Goal: Check status: Check status

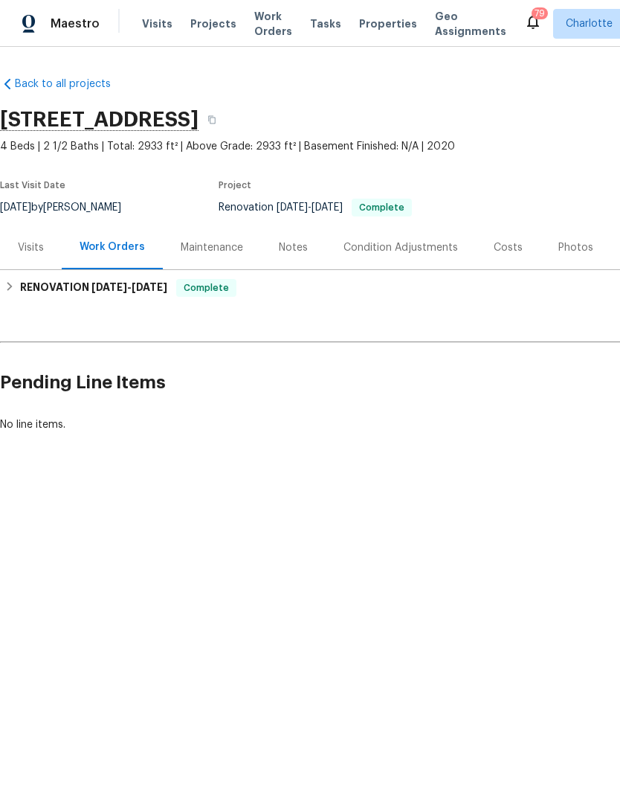
click at [195, 25] on span "Projects" at bounding box center [213, 23] width 46 height 15
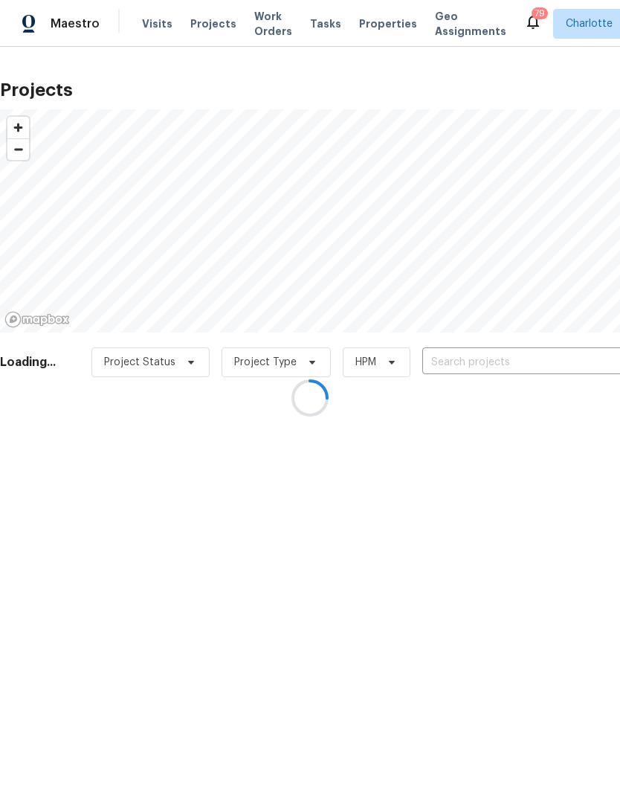
click at [556, 366] on div at bounding box center [310, 398] width 620 height 796
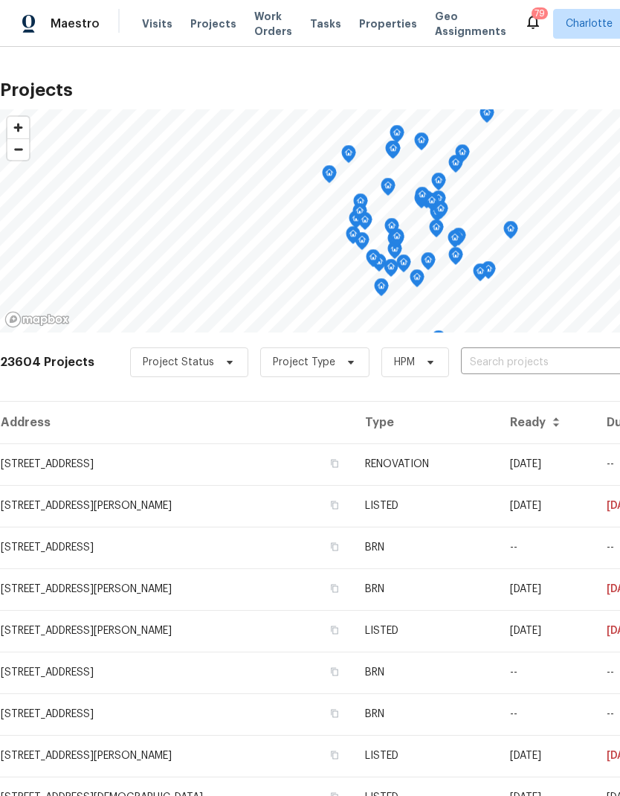
click at [550, 361] on input "text" at bounding box center [546, 362] width 170 height 23
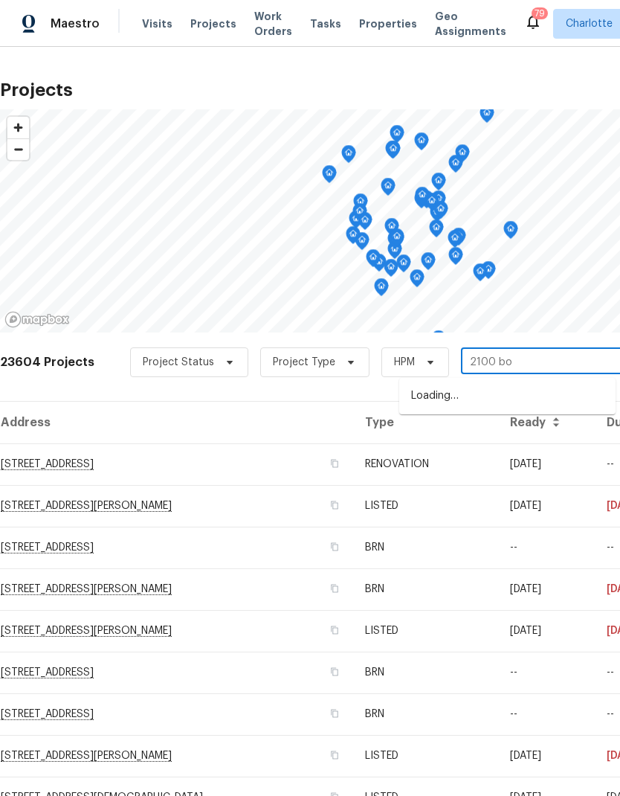
type input "2100 bou"
click at [536, 406] on li "[STREET_ADDRESS]" at bounding box center [507, 396] width 216 height 25
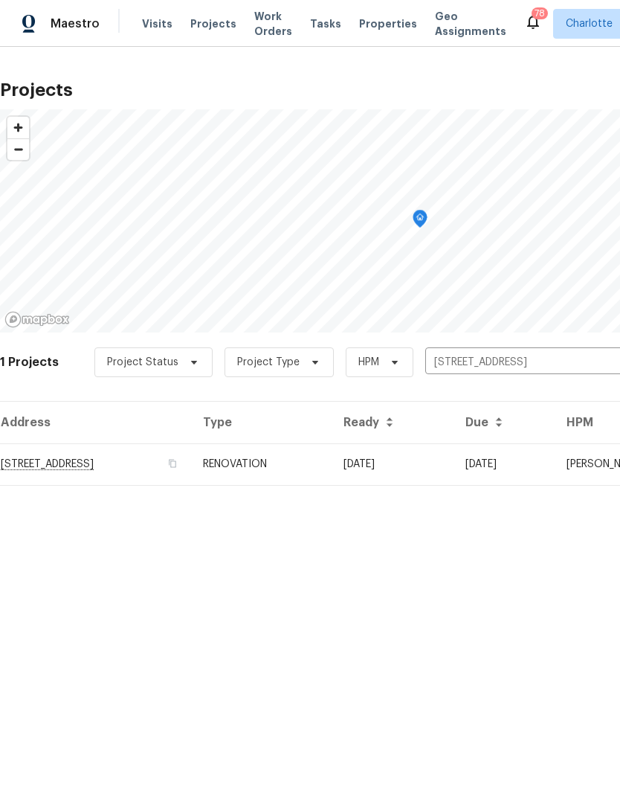
click at [534, 469] on td "[DATE]" at bounding box center [504, 464] width 101 height 42
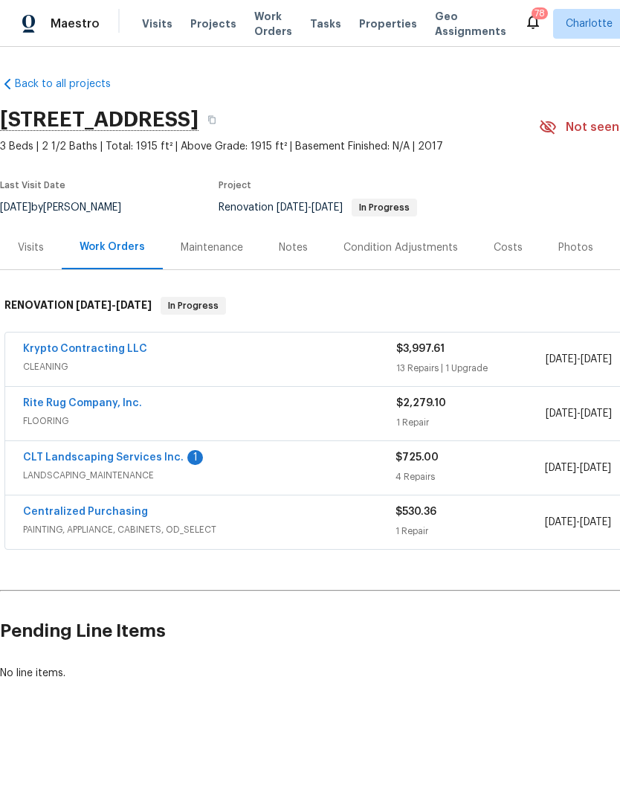
click at [156, 460] on link "CLT Landscaping Services Inc." at bounding box center [103, 457] width 161 height 10
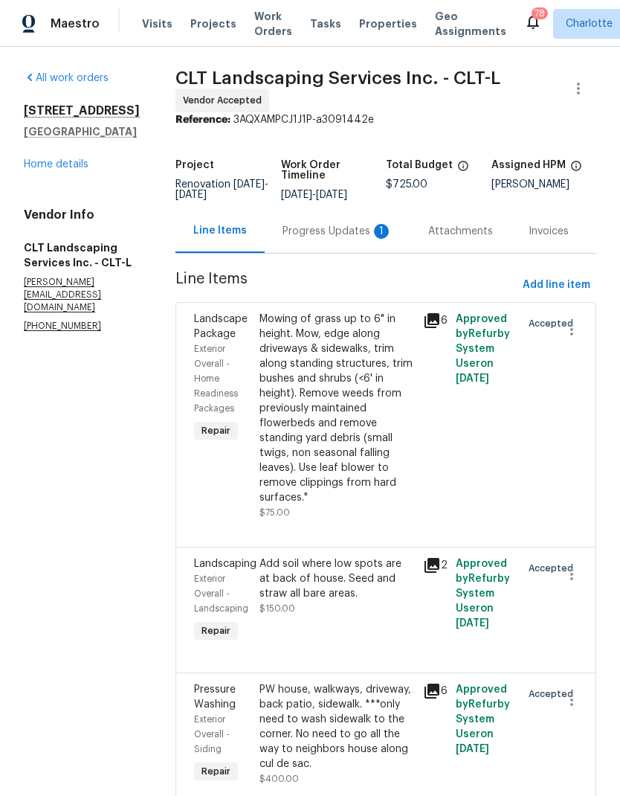
click at [347, 239] on div "Progress Updates 1" at bounding box center [338, 231] width 110 height 15
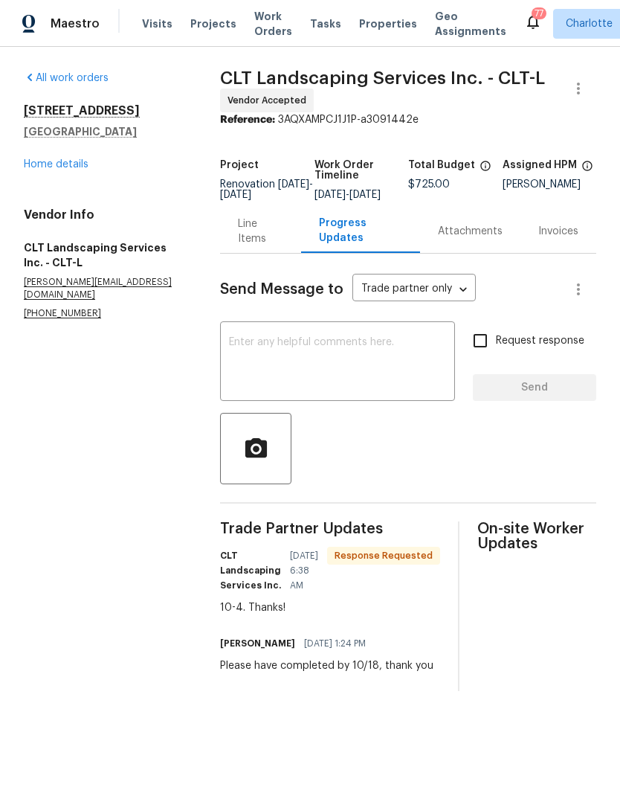
click at [45, 167] on link "Home details" at bounding box center [56, 164] width 65 height 10
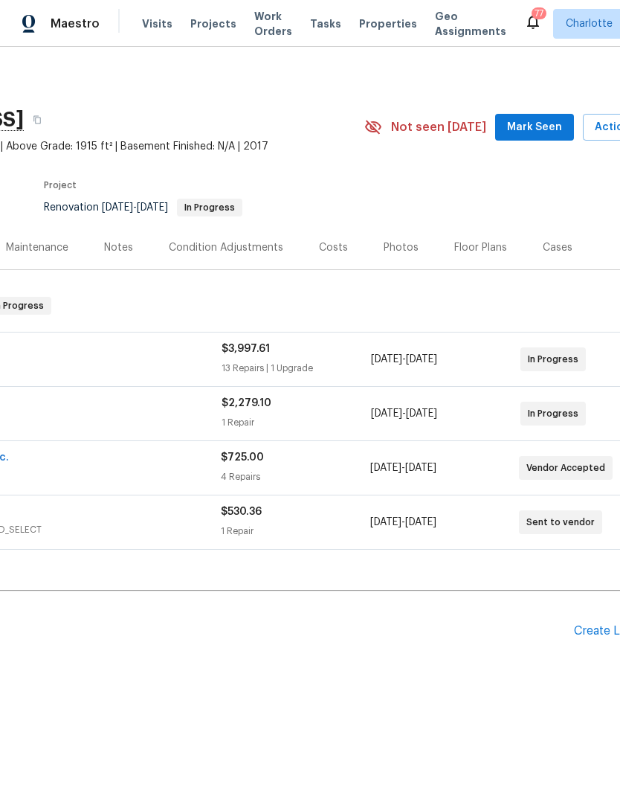
scroll to position [0, 205]
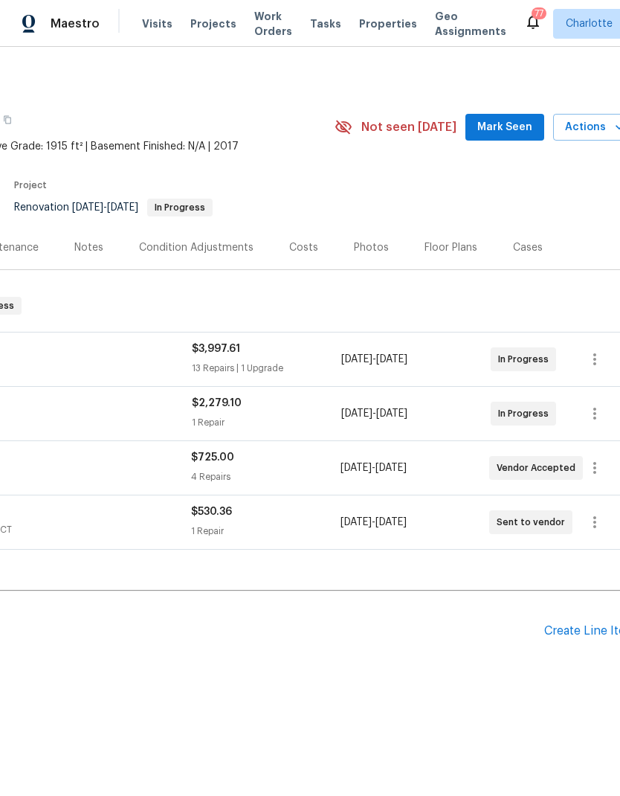
click at [524, 132] on span "Mark Seen" at bounding box center [505, 127] width 55 height 19
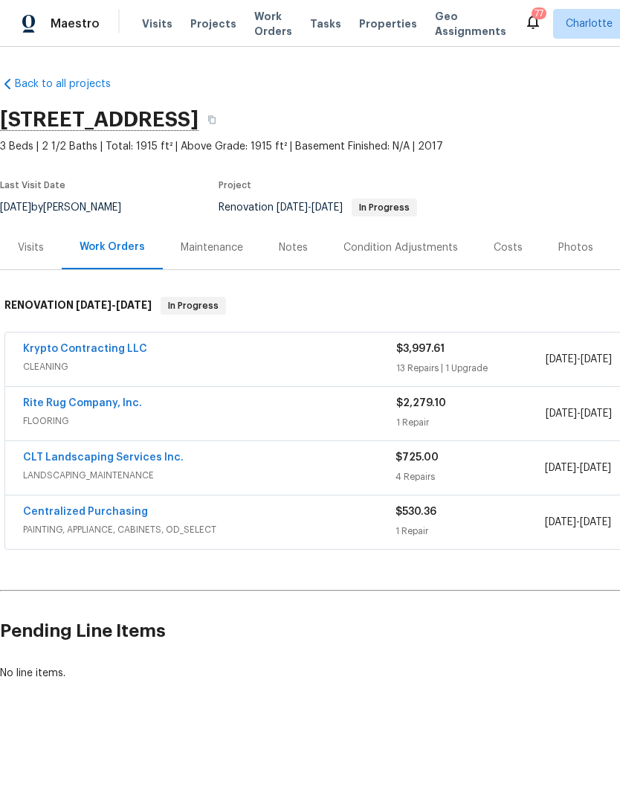
scroll to position [0, 0]
click at [197, 28] on span "Projects" at bounding box center [213, 23] width 46 height 15
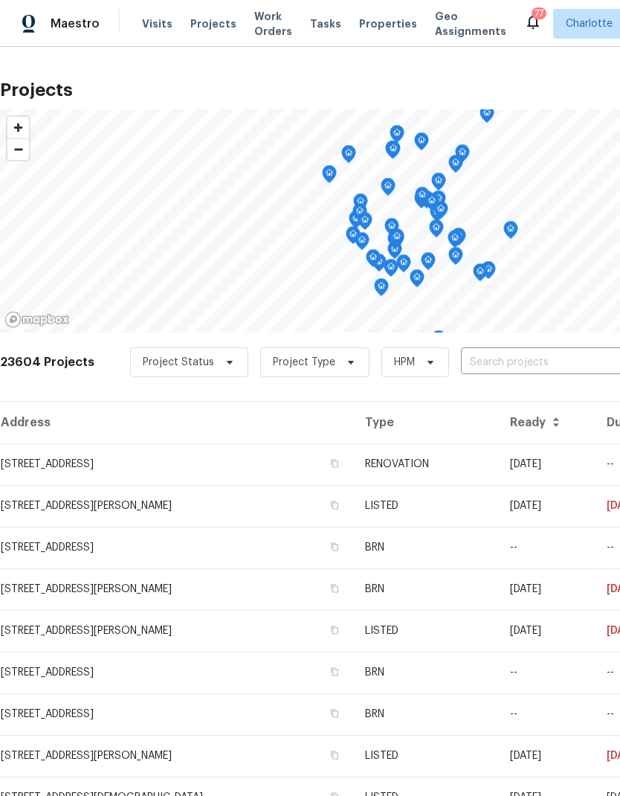
click at [556, 362] on input "text" at bounding box center [546, 362] width 170 height 23
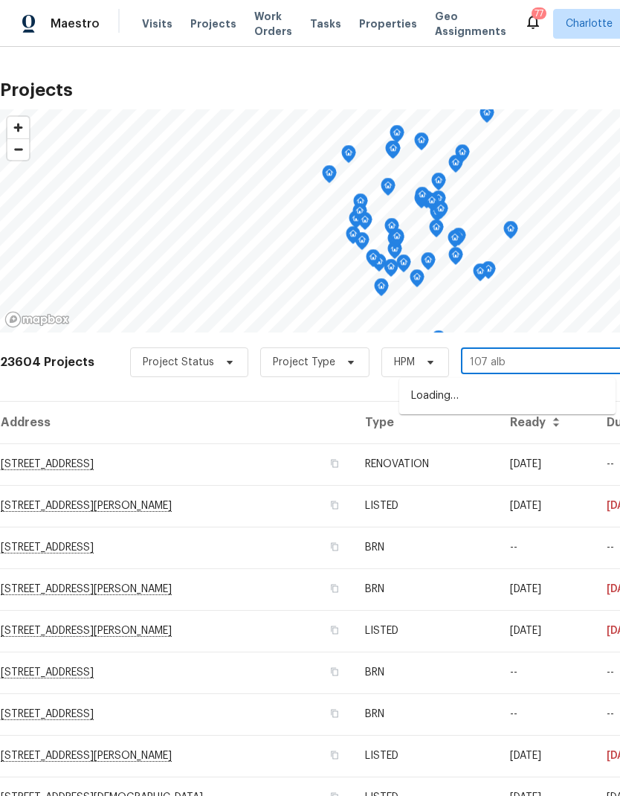
type input "107 albe"
click at [571, 396] on li "[STREET_ADDRESS]" at bounding box center [507, 396] width 216 height 25
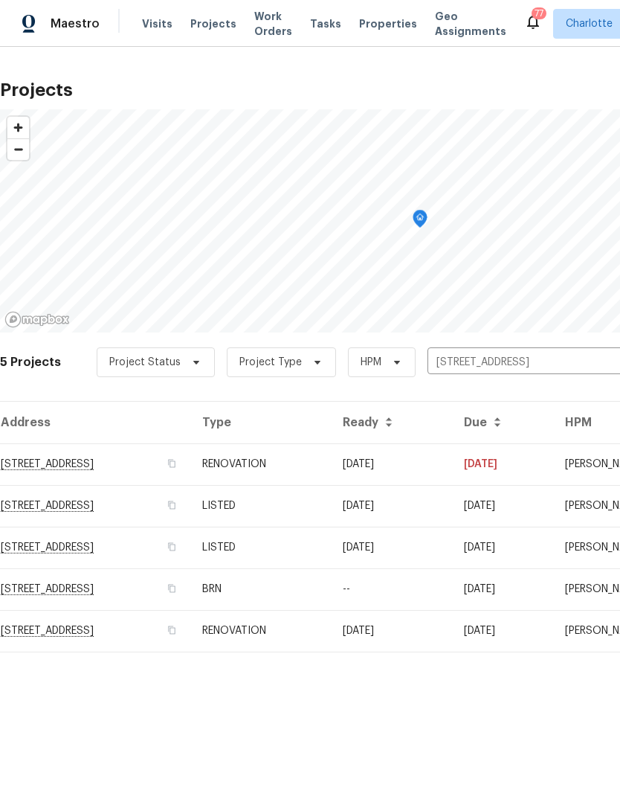
click at [553, 467] on td "[DATE]" at bounding box center [502, 464] width 101 height 42
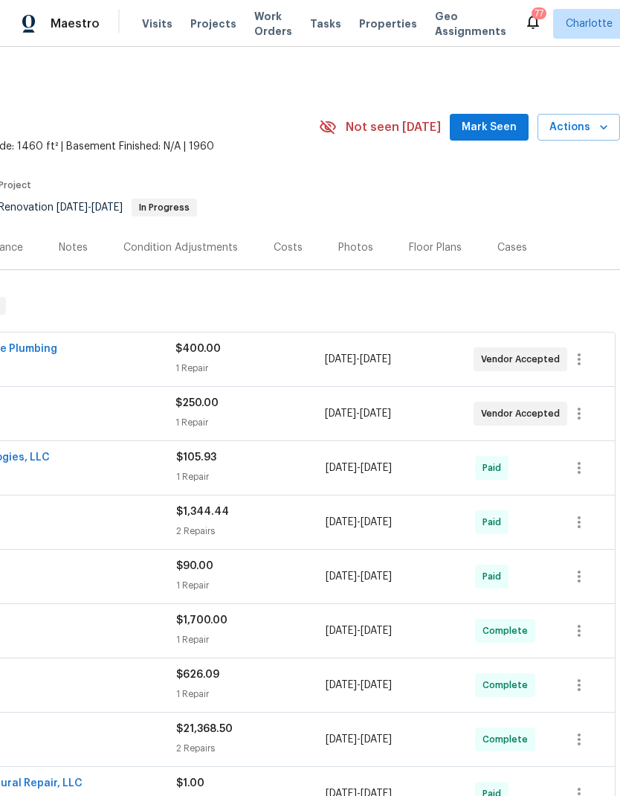
scroll to position [0, 220]
click at [509, 132] on span "Mark Seen" at bounding box center [489, 127] width 55 height 19
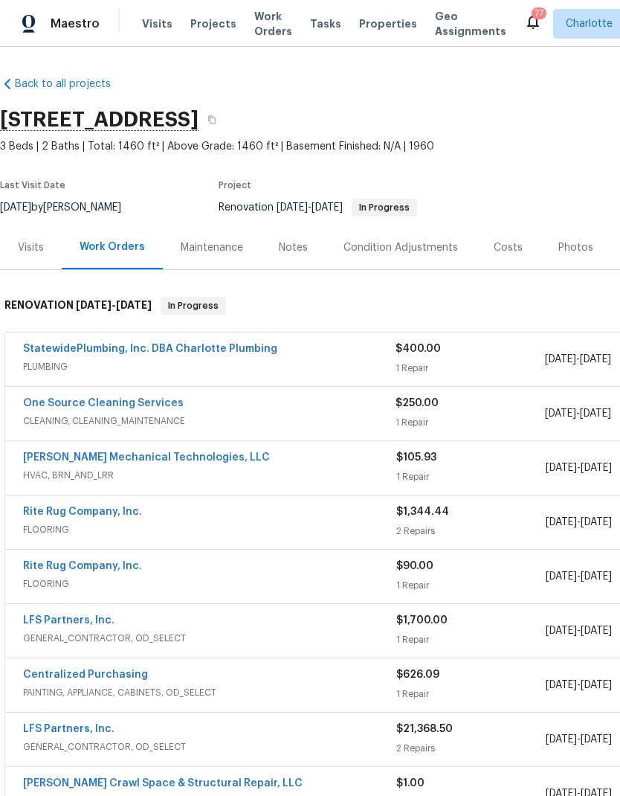
scroll to position [0, 0]
click at [41, 344] on link "StatewidePlumbing, Inc. DBA Charlotte Plumbing" at bounding box center [150, 349] width 254 height 10
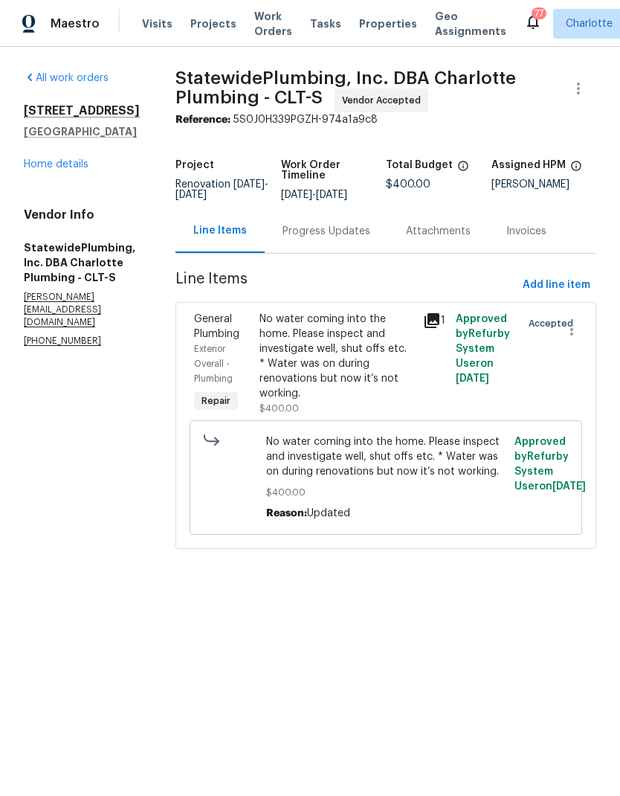
click at [440, 324] on icon at bounding box center [432, 320] width 15 height 15
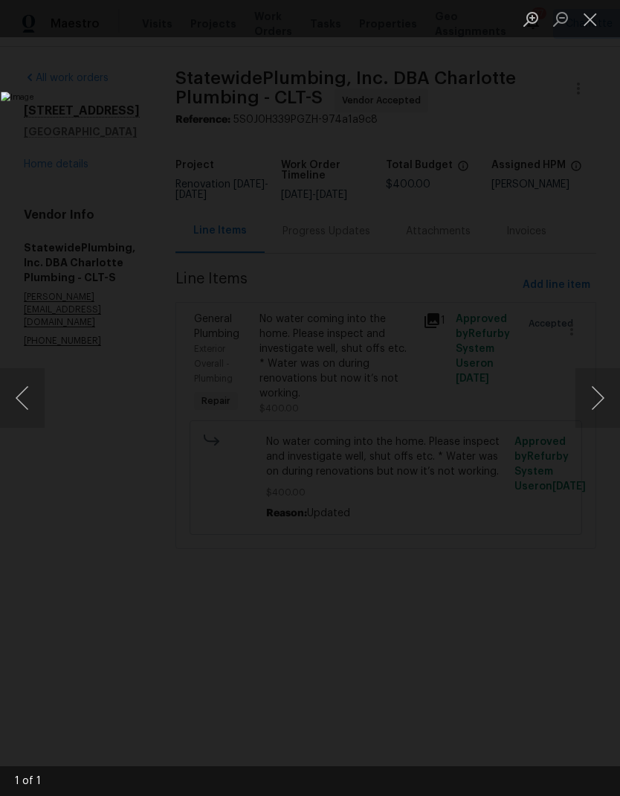
click at [595, 22] on button "Close lightbox" at bounding box center [591, 19] width 30 height 26
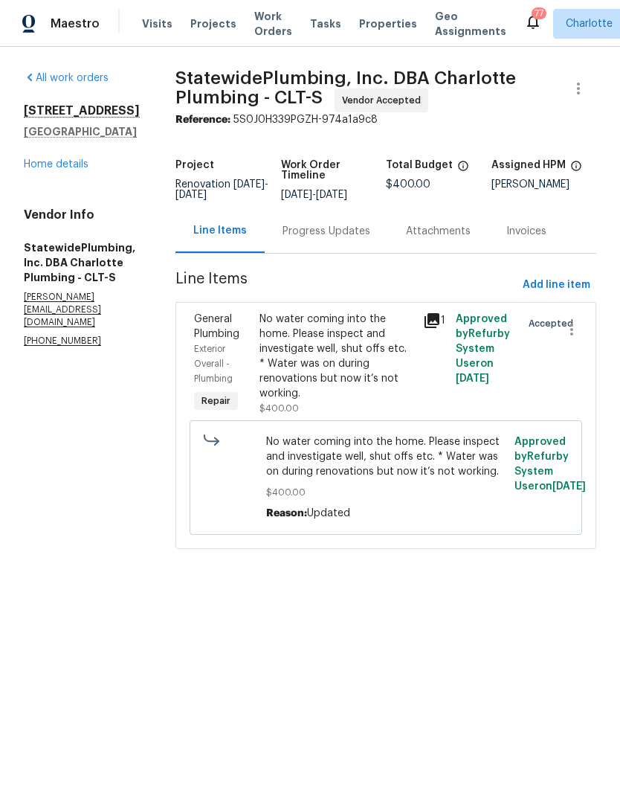
click at [60, 168] on link "Home details" at bounding box center [56, 164] width 65 height 10
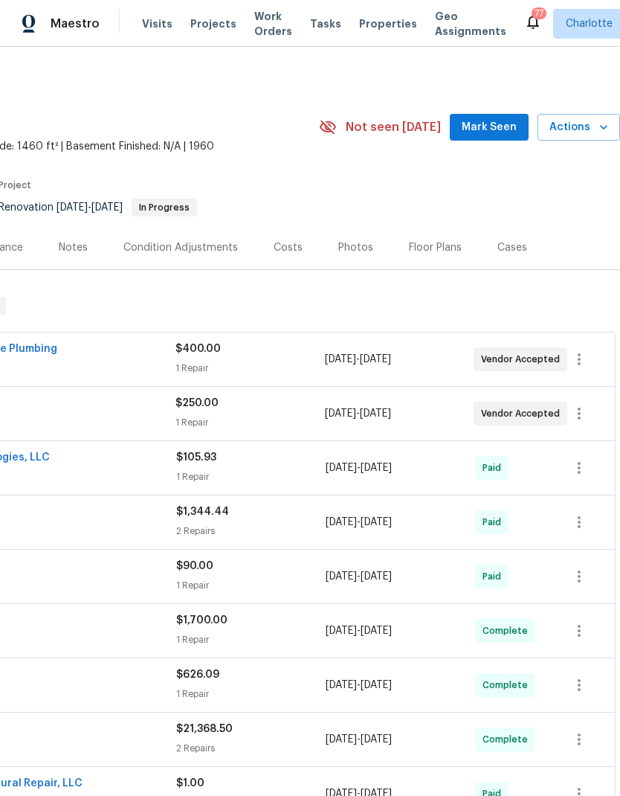
scroll to position [0, 220]
click at [506, 123] on span "Mark Seen" at bounding box center [489, 127] width 55 height 19
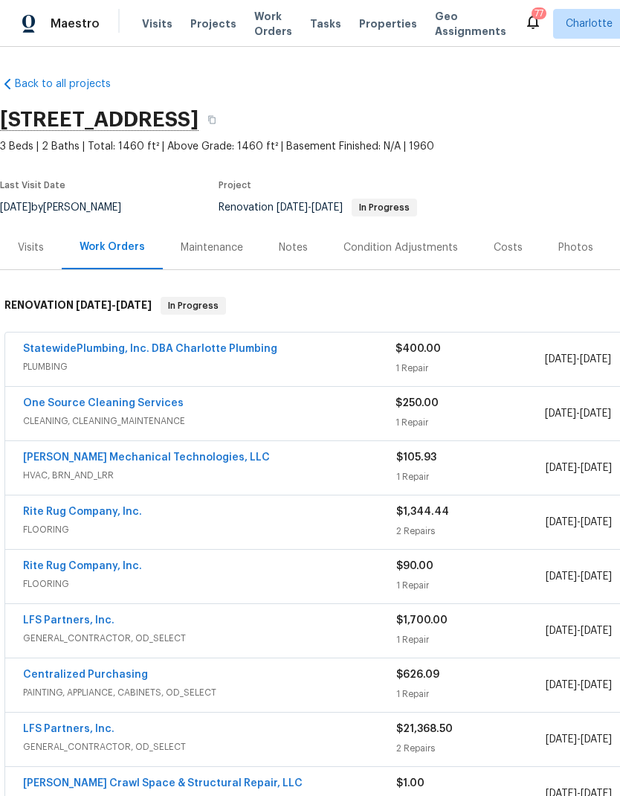
scroll to position [0, 0]
